Goal: Find specific page/section: Find specific page/section

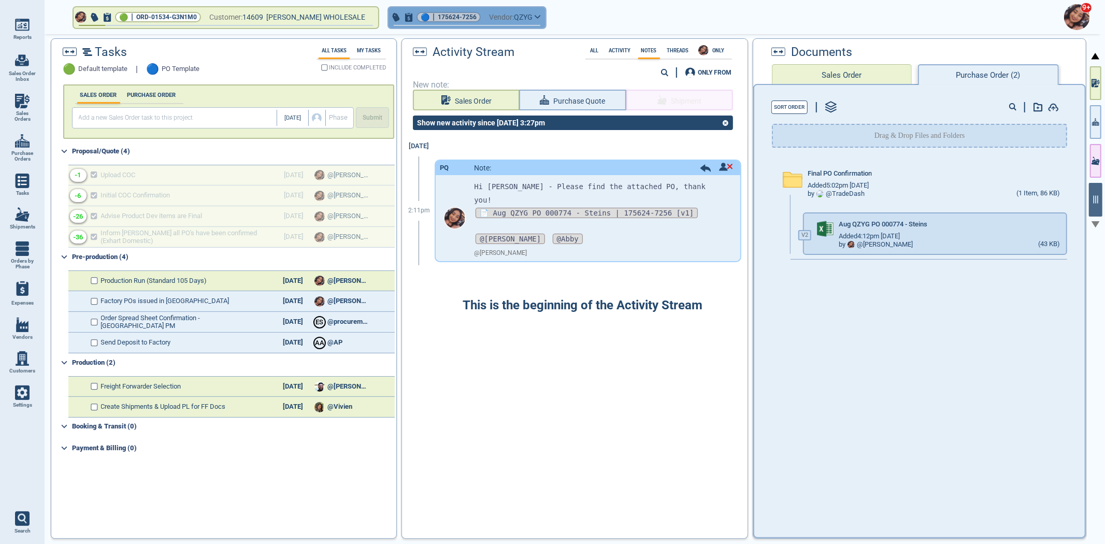
click at [491, 21] on span "Vendor:" at bounding box center [501, 17] width 25 height 13
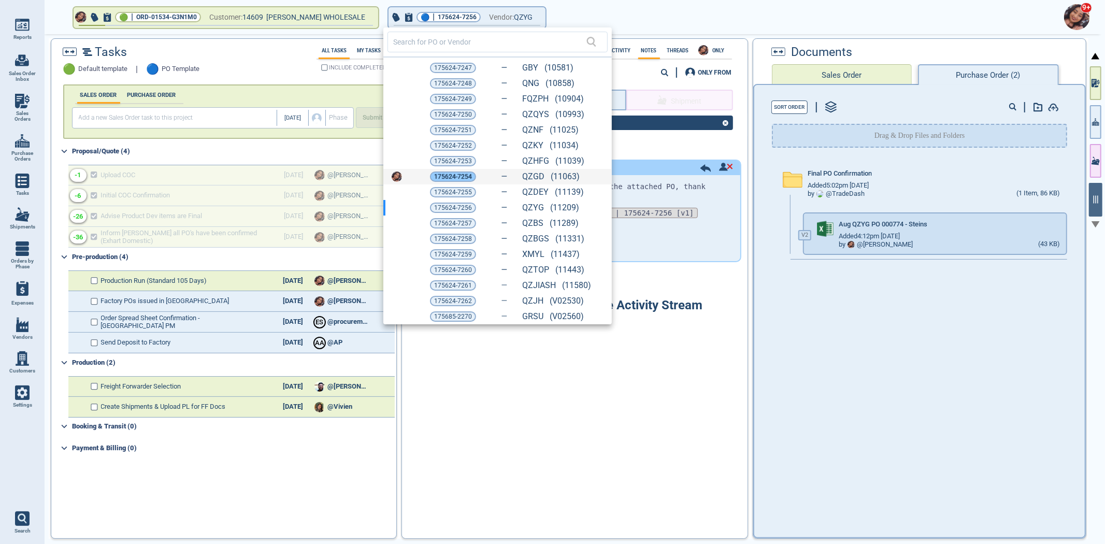
click at [437, 177] on span "175624-7254" at bounding box center [453, 176] width 38 height 10
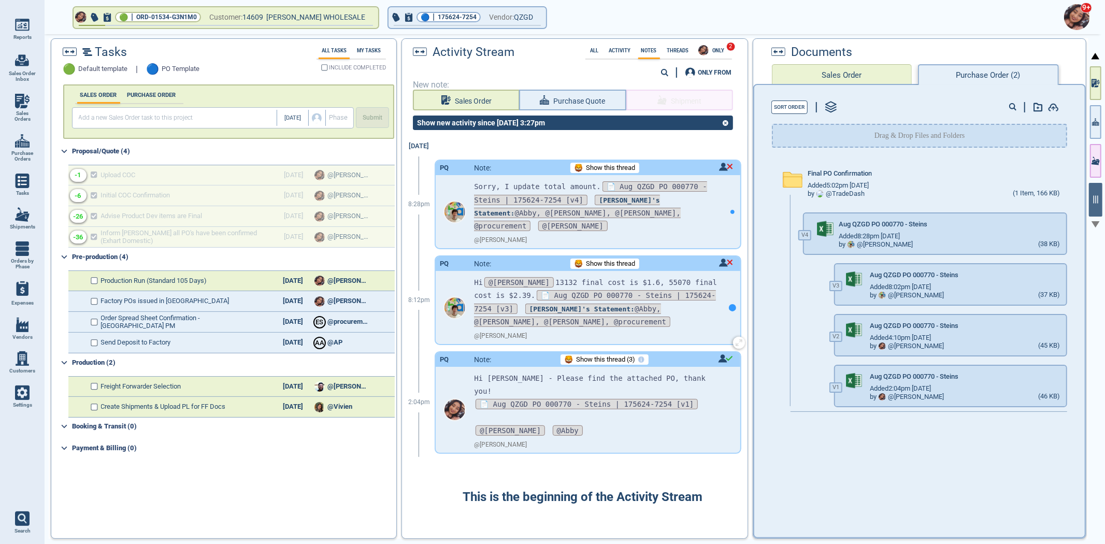
click at [725, 298] on div at bounding box center [733, 307] width 16 height 73
click at [1073, 219] on div at bounding box center [1075, 233] width 17 height 29
click at [1071, 220] on icon "button" at bounding box center [1075, 224] width 10 height 10
click at [25, 120] on span "Sales Orders" at bounding box center [22, 116] width 28 height 12
select select "50"
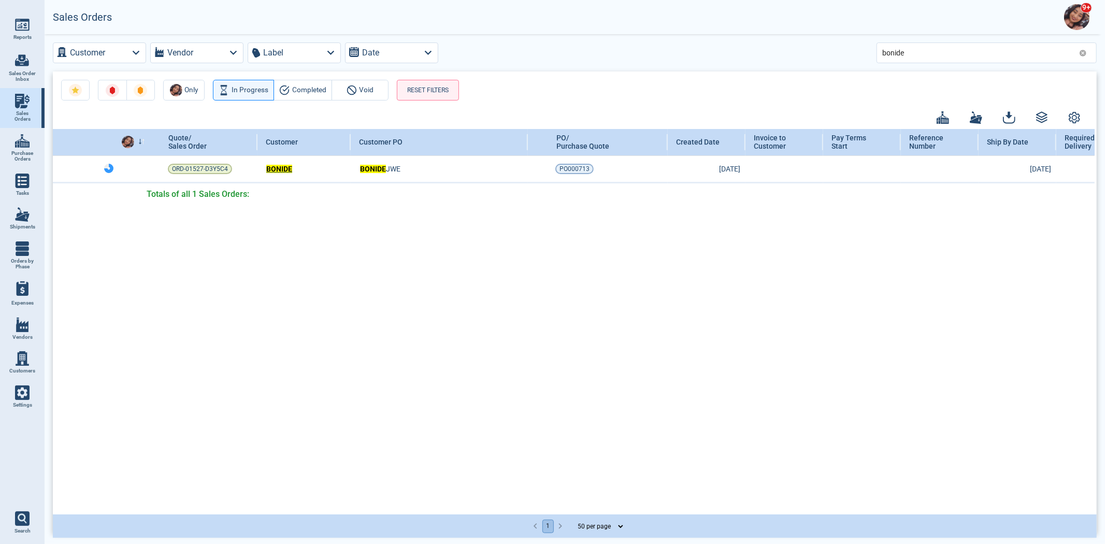
click at [21, 346] on link "Customers" at bounding box center [22, 363] width 45 height 34
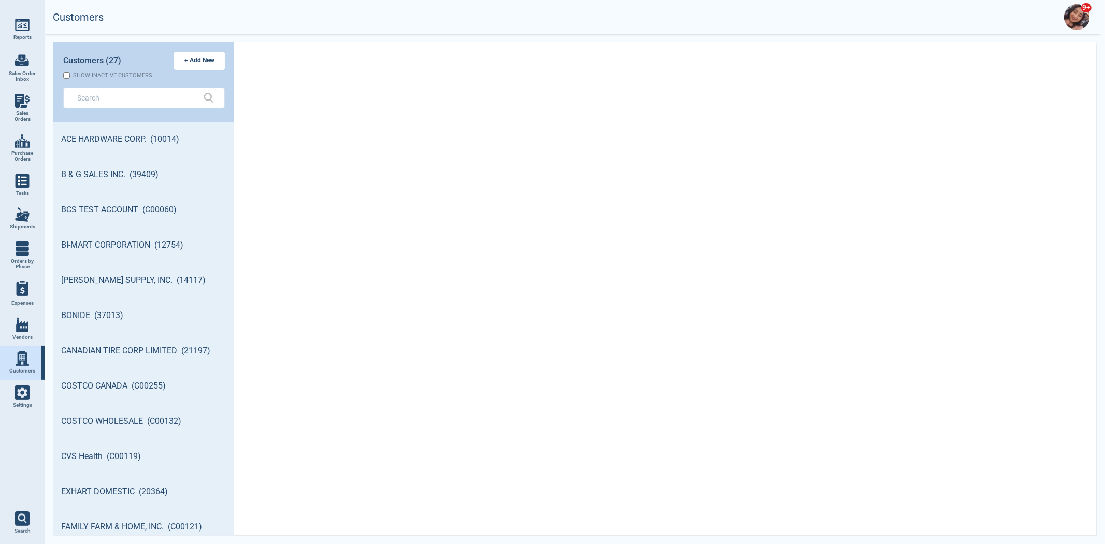
scroll to position [411, 178]
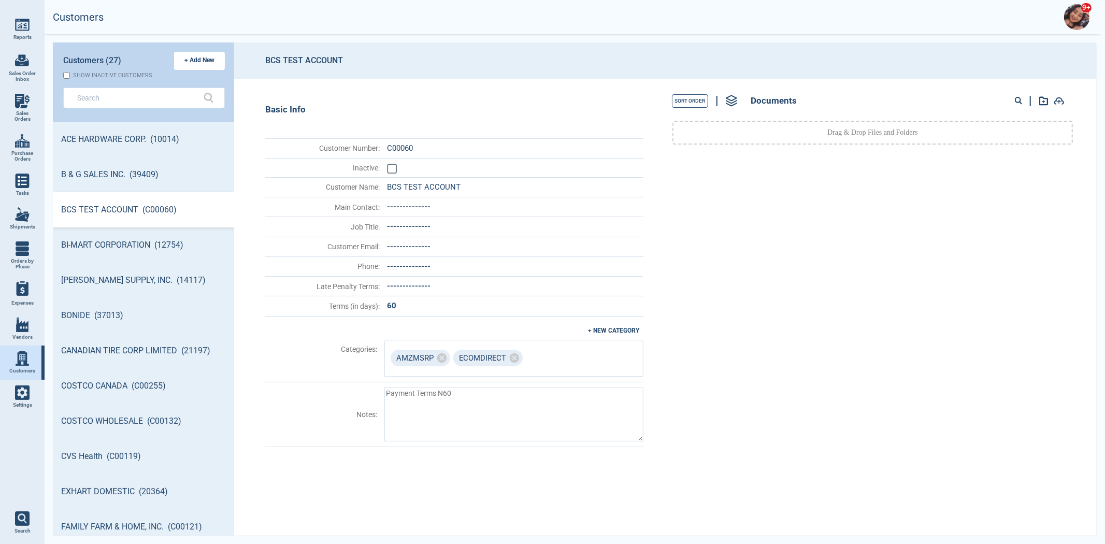
click at [21, 329] on img at bounding box center [22, 325] width 15 height 15
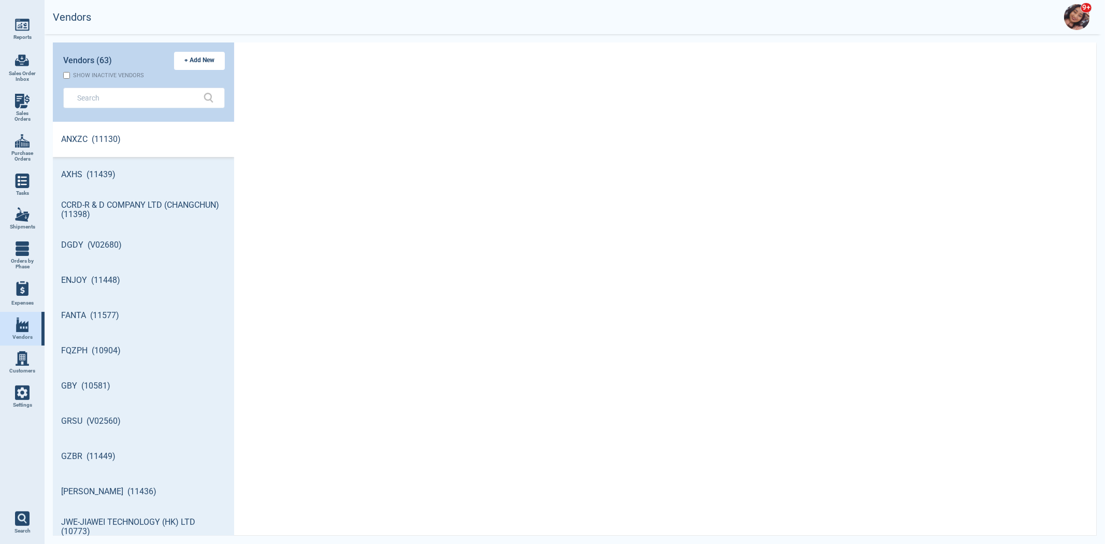
scroll to position [411, 178]
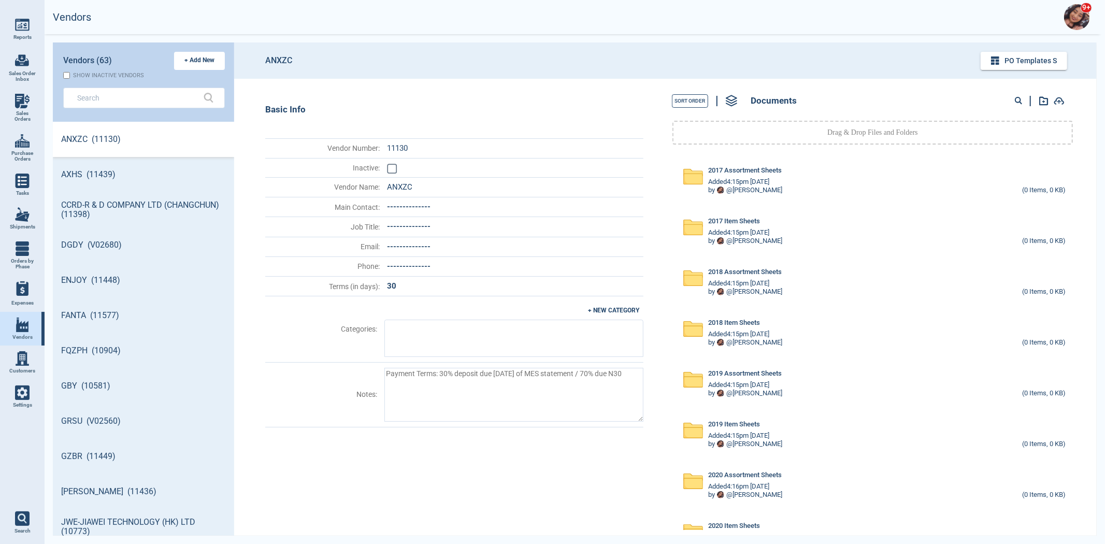
click at [14, 394] on link "Settings" at bounding box center [22, 397] width 45 height 34
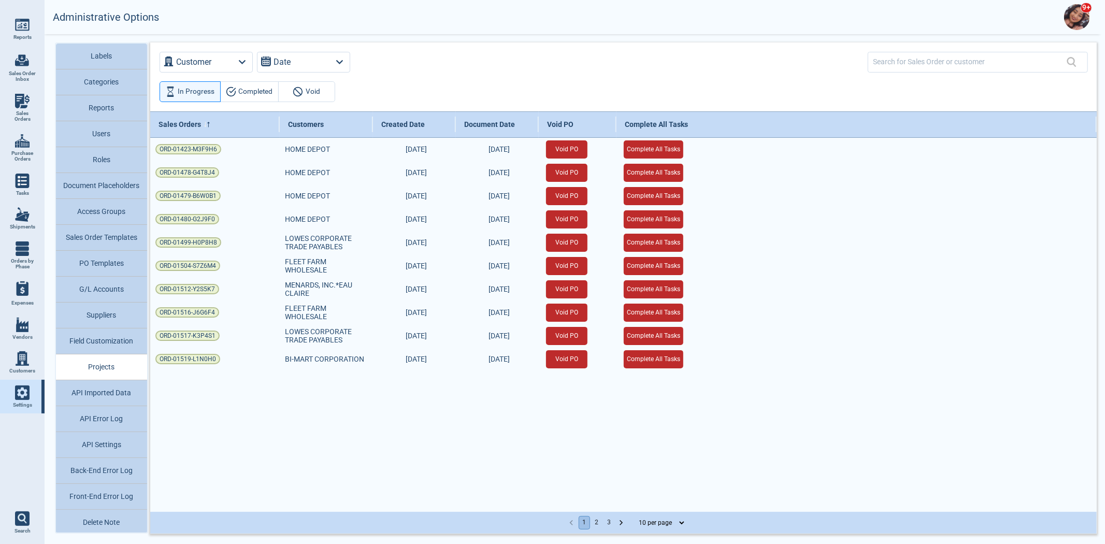
click at [18, 357] on img at bounding box center [22, 358] width 15 height 15
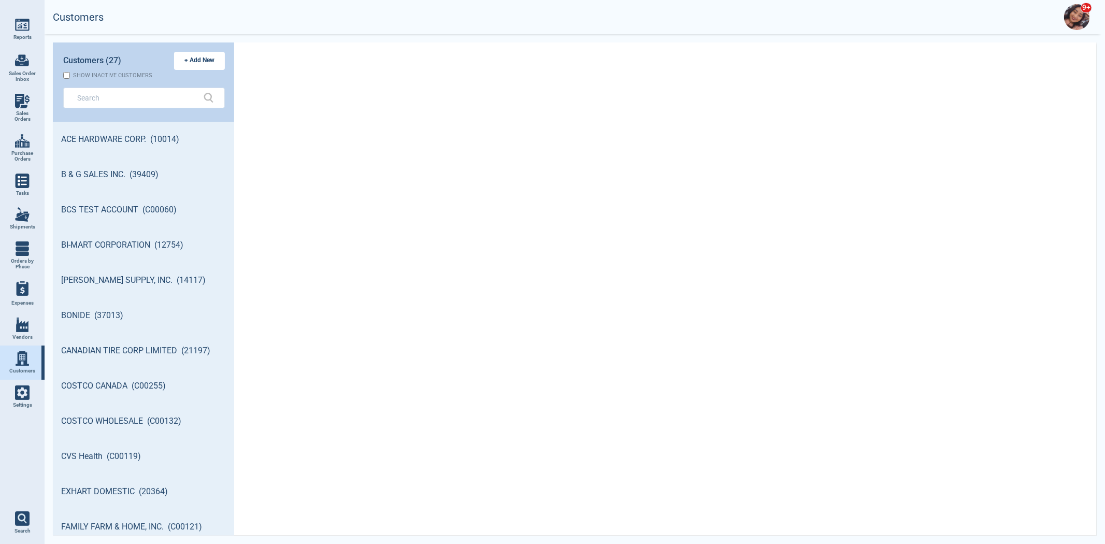
scroll to position [411, 178]
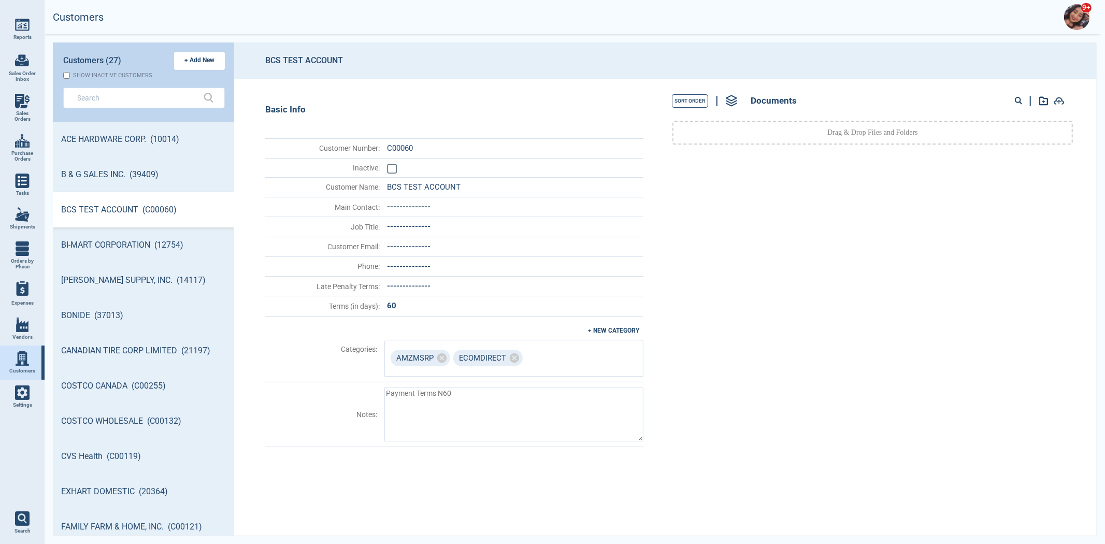
click at [23, 403] on span "Settings" at bounding box center [22, 405] width 19 height 6
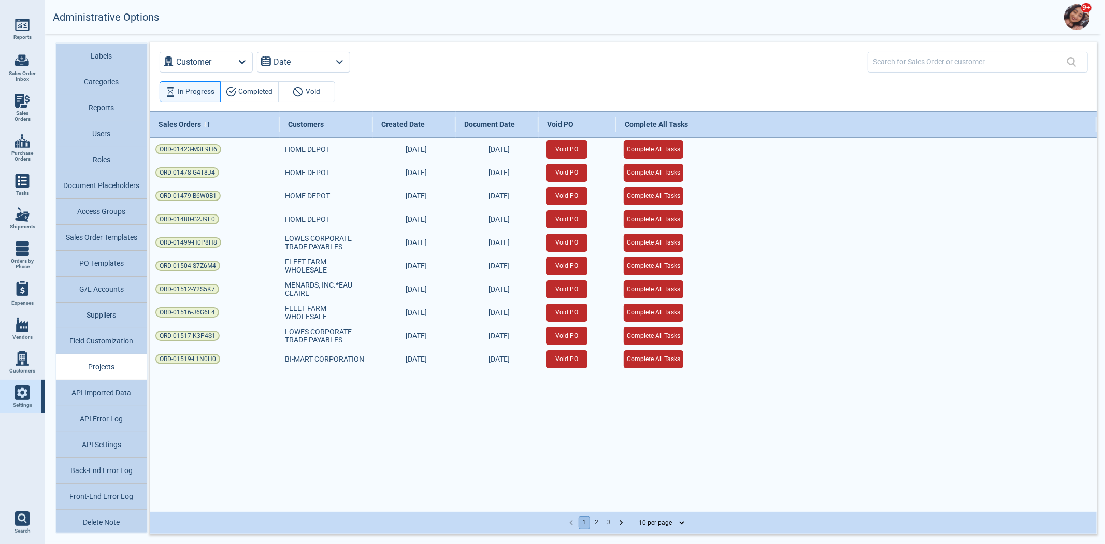
click at [117, 419] on button "API Error Log" at bounding box center [101, 419] width 91 height 26
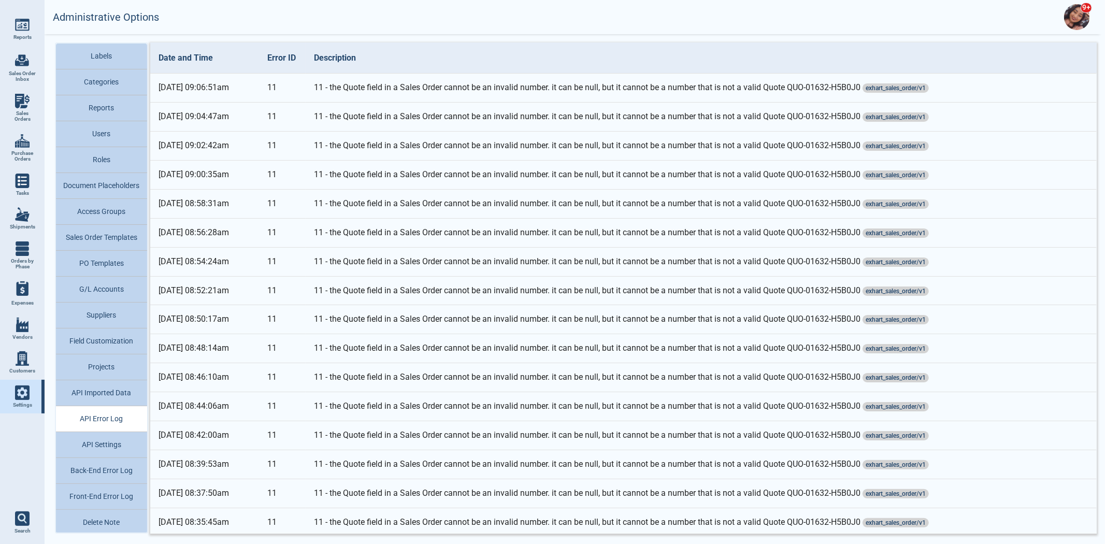
click at [117, 385] on button "API Imported Data" at bounding box center [101, 393] width 91 height 26
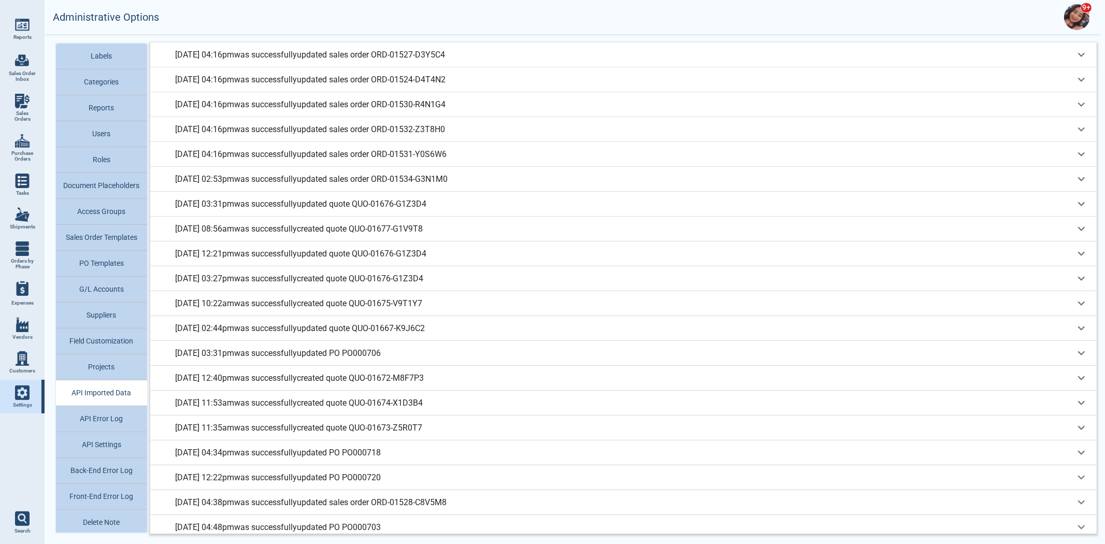
click at [18, 117] on span "Sales Orders" at bounding box center [22, 116] width 28 height 12
select select "50"
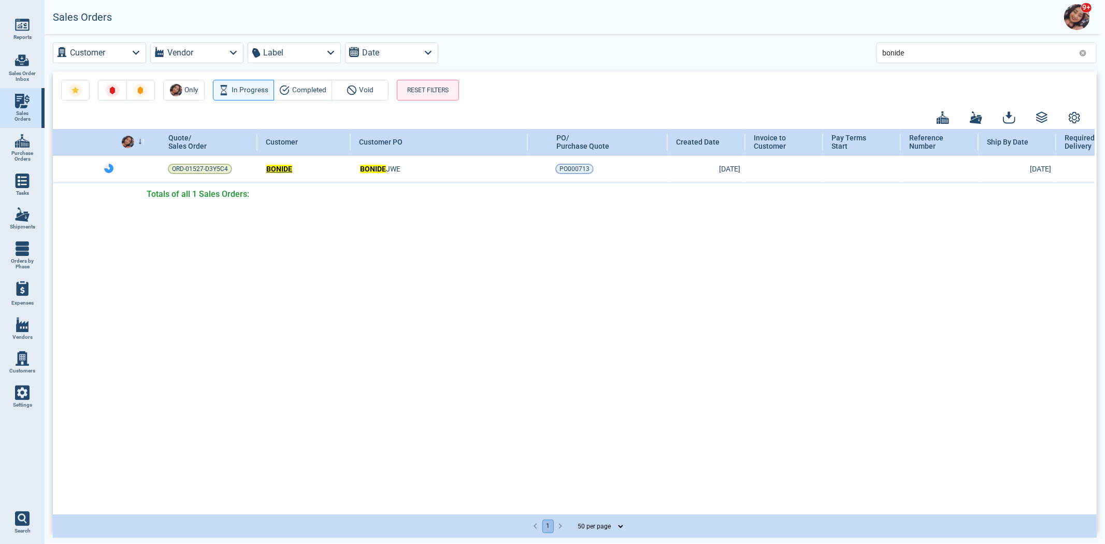
click at [1083, 55] on icon at bounding box center [1083, 53] width 8 height 8
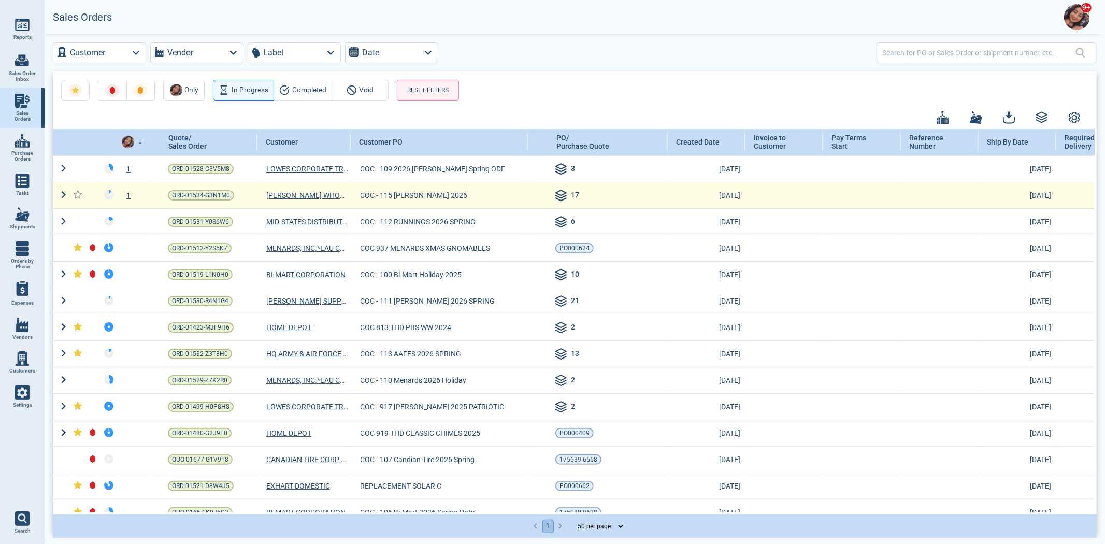
click at [133, 193] on div "1" at bounding box center [135, 195] width 34 height 10
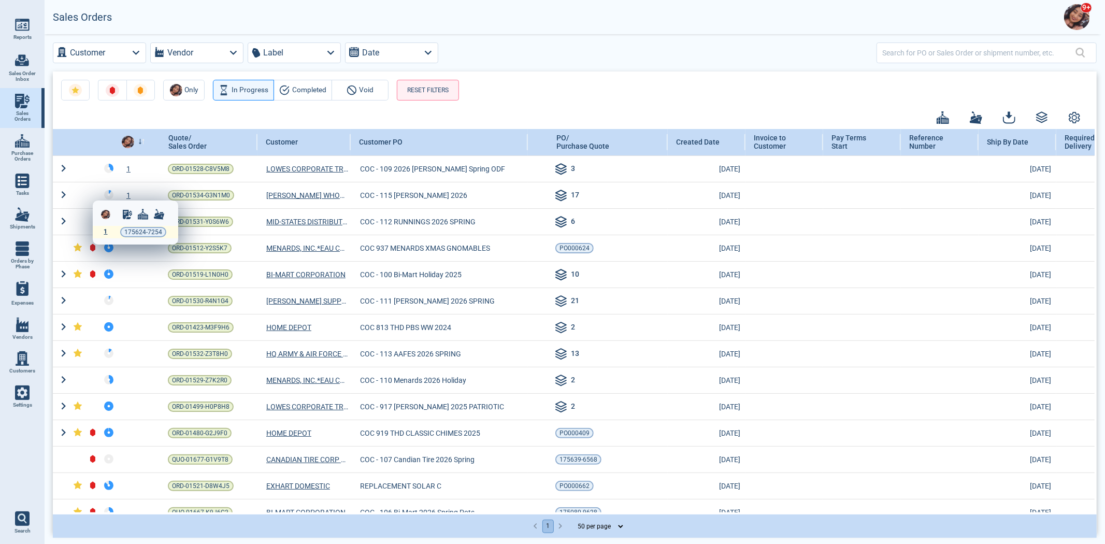
click at [106, 231] on span "1" at bounding box center [106, 231] width 4 height 7
